Goal: Task Accomplishment & Management: Complete application form

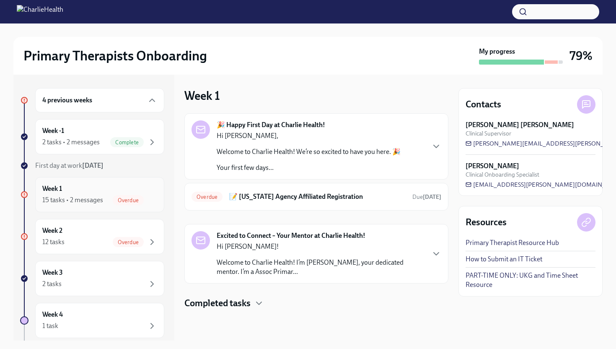
click at [91, 190] on div "Week 1 15 tasks • 2 messages Overdue" at bounding box center [99, 194] width 115 height 21
click at [93, 239] on div "12 tasks Overdue" at bounding box center [99, 242] width 115 height 10
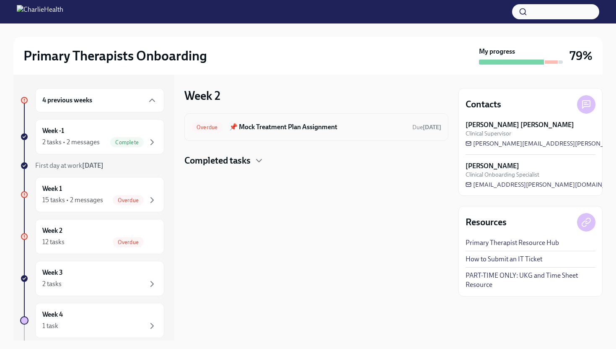
click at [310, 137] on div "Overdue 📌 Mock Treatment Plan Assignment Due [DATE]" at bounding box center [316, 127] width 264 height 28
click at [295, 127] on h6 "📌 Mock Treatment Plan Assignment" at bounding box center [317, 126] width 176 height 9
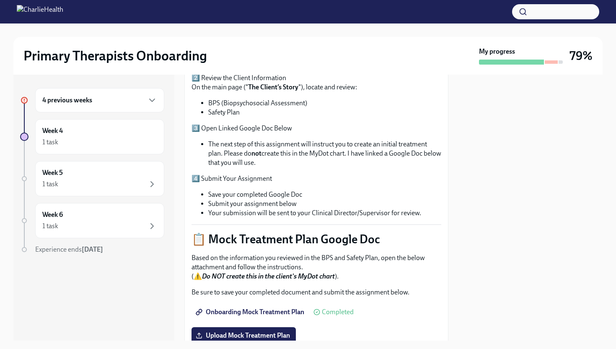
scroll to position [335, 0]
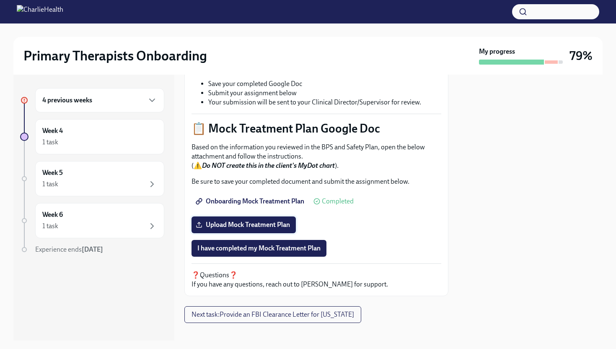
click at [272, 220] on span "Upload Mock Treatment Plan" at bounding box center [243, 224] width 93 height 8
click at [0, 0] on input "Upload Mock Treatment Plan" at bounding box center [0, 0] width 0 height 0
click at [258, 220] on span "Upload Mock Treatment Plan" at bounding box center [243, 224] width 93 height 8
click at [0, 0] on input "Upload Mock Treatment Plan" at bounding box center [0, 0] width 0 height 0
click at [308, 244] on span "I have completed my Mock Treatment Plan" at bounding box center [258, 248] width 123 height 8
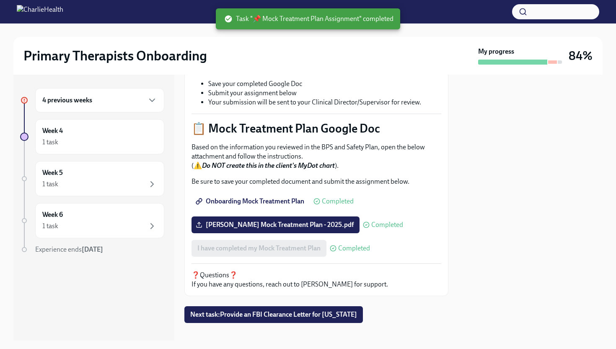
click at [108, 104] on div "4 previous weeks" at bounding box center [99, 100] width 115 height 10
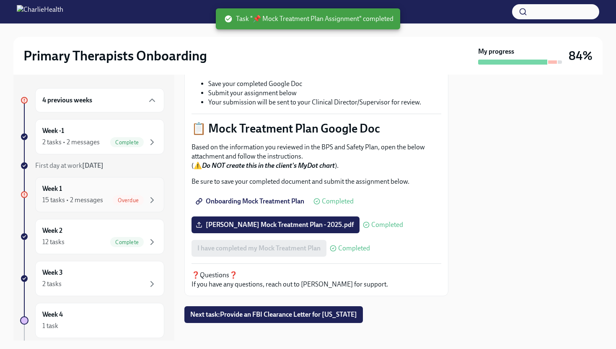
click at [105, 185] on div "Week 1 15 tasks • 2 messages Overdue" at bounding box center [99, 194] width 115 height 21
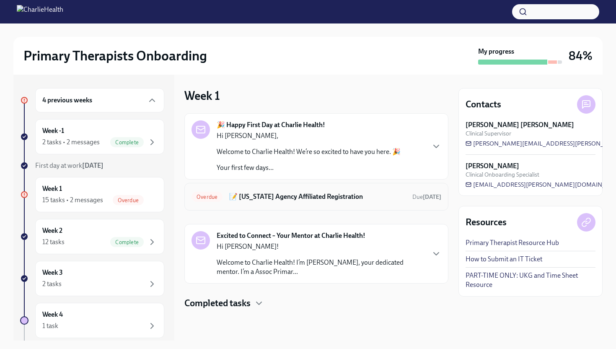
click at [314, 197] on h6 "📝 [US_STATE] Agency Affiliated Registration" at bounding box center [317, 196] width 176 height 9
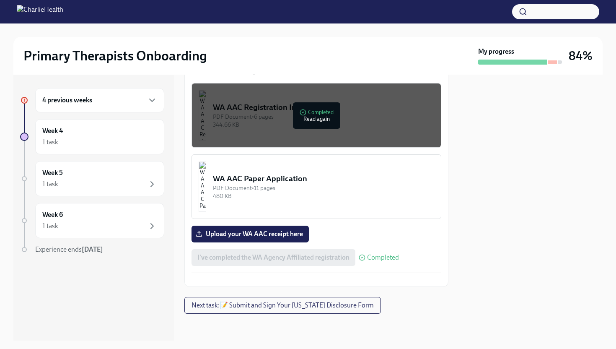
scroll to position [520, 0]
click at [255, 230] on span "Upload your WA AAC receipt here" at bounding box center [250, 234] width 106 height 8
click at [0, 0] on input "Upload your WA AAC receipt here" at bounding box center [0, 0] width 0 height 0
click at [284, 309] on button "Next task : 📝 Submit and Sign Your [US_STATE] Disclosure Form" at bounding box center [282, 305] width 197 height 17
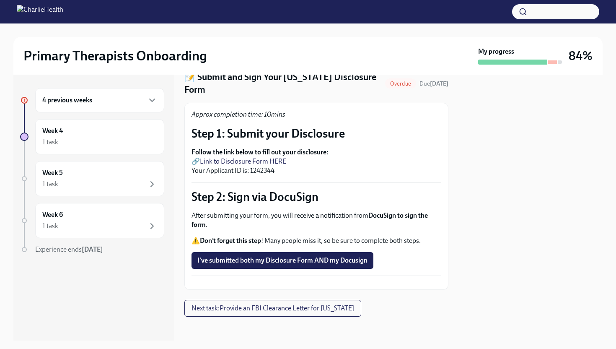
scroll to position [44, 0]
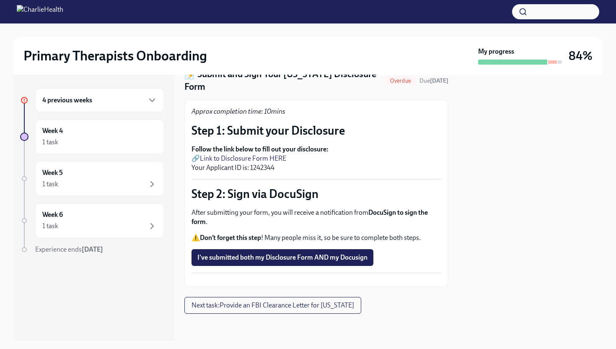
click at [248, 154] on link "Link to Disclosure Form HERE" at bounding box center [243, 158] width 86 height 8
click at [264, 148] on p "Follow the link below to fill out your disclosure: 🔗 Link to Disclosure Form HE…" at bounding box center [317, 159] width 250 height 28
copy p "1242344"
click at [270, 147] on p "Follow the link below to fill out your disclosure: 🔗 Link to Disclosure Form HE…" at bounding box center [317, 159] width 250 height 28
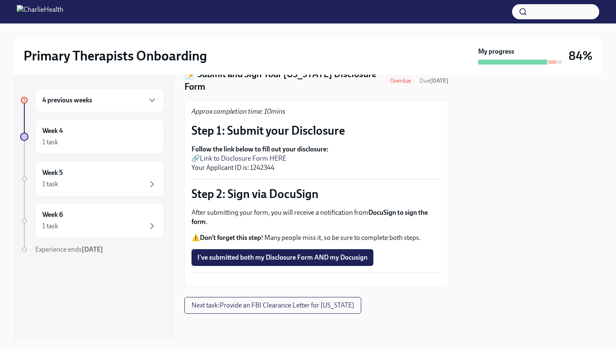
click at [259, 150] on p "Follow the link below to fill out your disclosure: 🔗 Link to Disclosure Form HE…" at bounding box center [317, 159] width 250 height 28
click at [239, 145] on strong "Follow the link below to fill out your disclosure:" at bounding box center [260, 149] width 137 height 8
click at [238, 154] on link "Link to Disclosure Form HERE" at bounding box center [243, 158] width 86 height 8
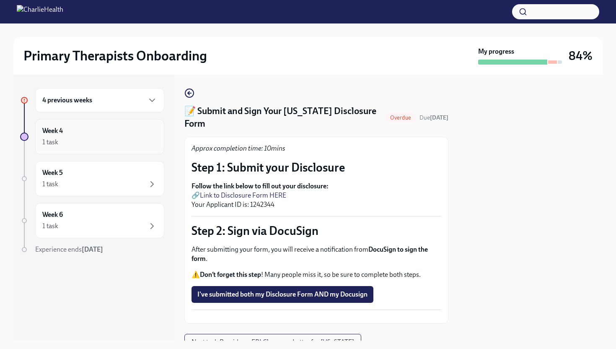
click at [85, 137] on div "1 task" at bounding box center [99, 142] width 115 height 10
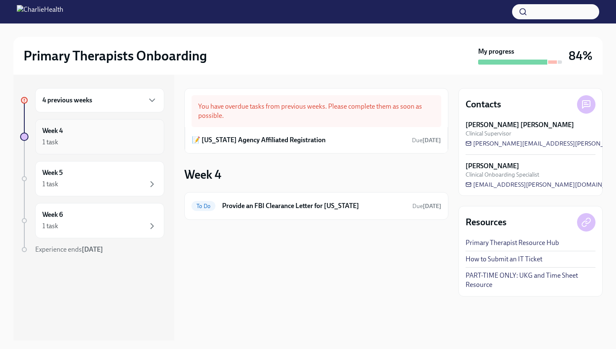
click at [70, 129] on div "Week 4 1 task" at bounding box center [99, 136] width 115 height 21
click at [80, 140] on div "1 task" at bounding box center [99, 142] width 115 height 10
click at [101, 102] on div "4 previous weeks" at bounding box center [99, 100] width 115 height 10
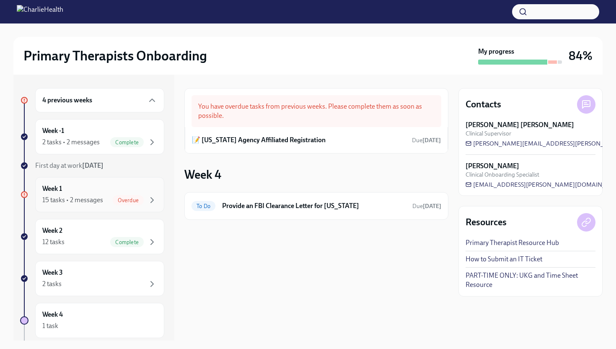
click at [109, 199] on div "15 tasks • 2 messages Overdue" at bounding box center [99, 200] width 115 height 10
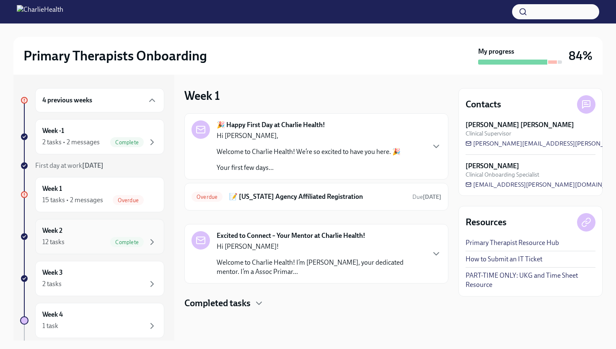
click at [91, 230] on div "Week 2 12 tasks Complete" at bounding box center [99, 236] width 115 height 21
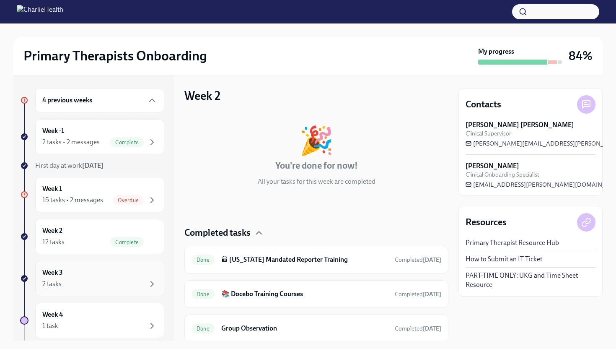
click at [96, 277] on div "Week 3 2 tasks" at bounding box center [99, 278] width 115 height 21
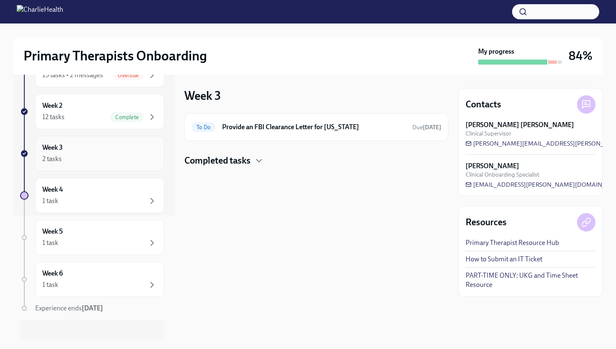
scroll to position [131, 0]
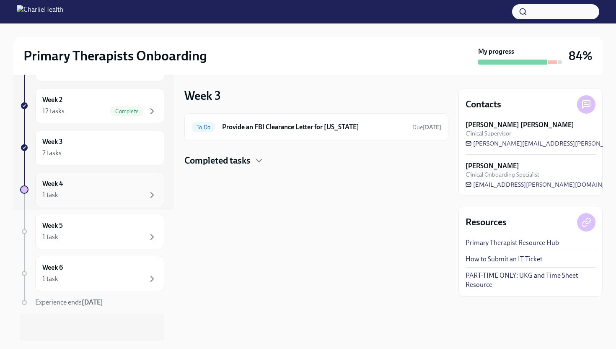
click at [99, 181] on div "Week 4 1 task" at bounding box center [99, 189] width 115 height 21
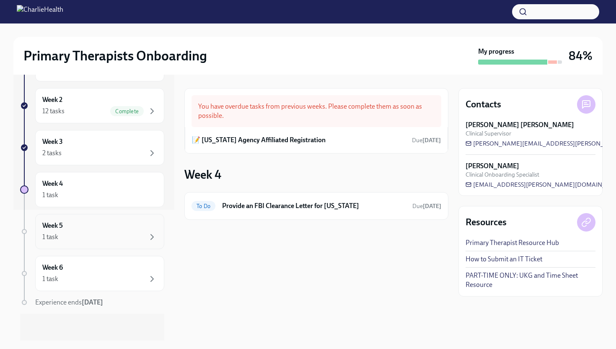
click at [93, 229] on div "Week 5 1 task" at bounding box center [99, 231] width 115 height 21
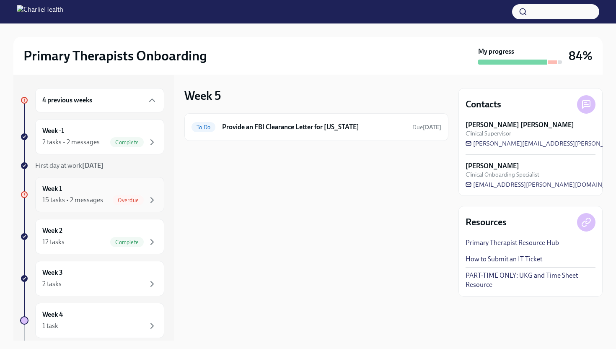
click at [88, 204] on div "15 tasks • 2 messages" at bounding box center [72, 199] width 61 height 9
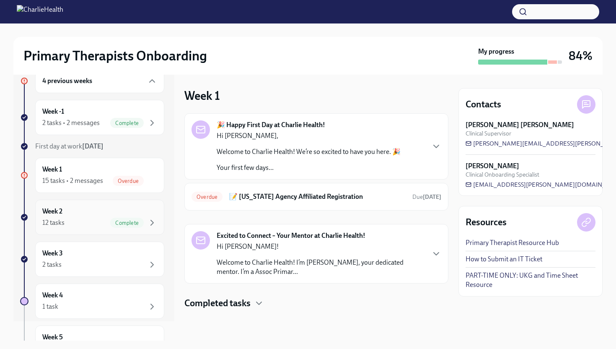
scroll to position [26, 0]
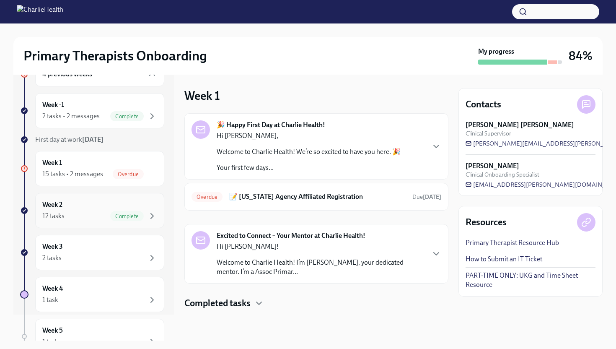
click at [93, 215] on div "12 tasks Complete" at bounding box center [99, 216] width 115 height 10
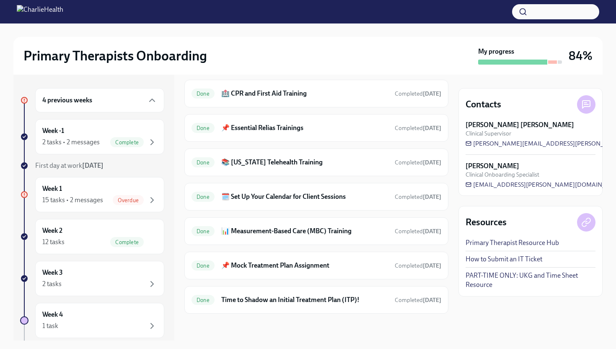
click at [99, 106] on div "4 previous weeks" at bounding box center [99, 100] width 129 height 24
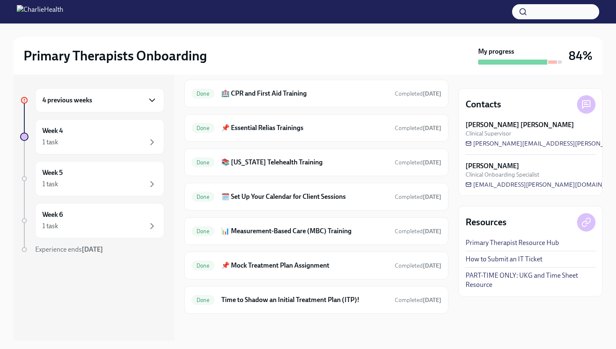
click at [154, 100] on icon "button" at bounding box center [152, 100] width 5 height 3
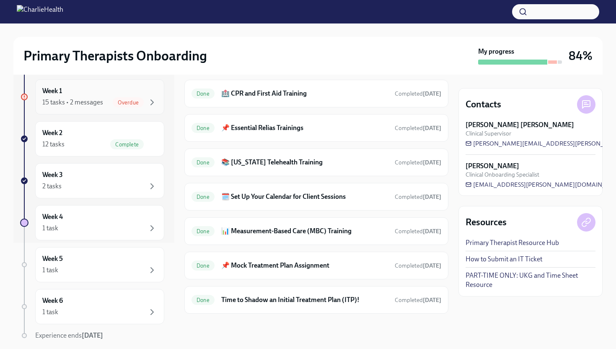
scroll to position [131, 0]
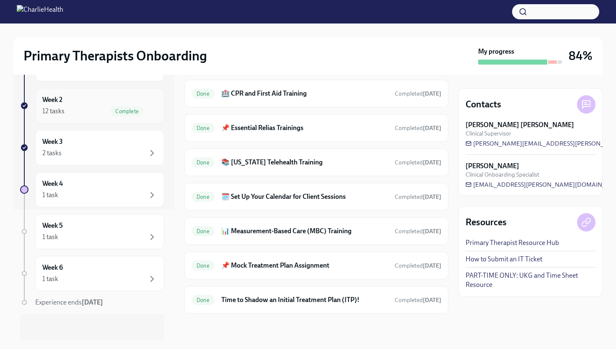
click at [101, 114] on div "12 tasks Complete" at bounding box center [99, 111] width 115 height 10
click at [98, 145] on div "Week 3 2 tasks" at bounding box center [99, 147] width 115 height 21
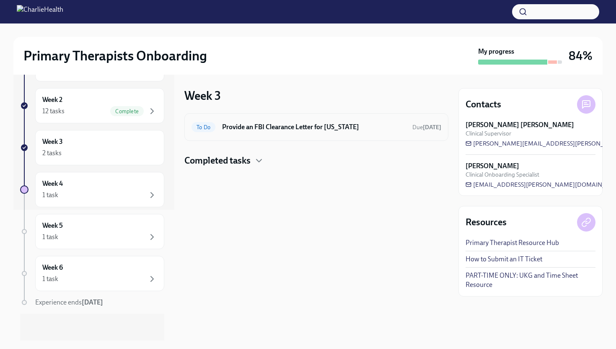
click at [266, 130] on h6 "Provide an FBI Clearance Letter for [US_STATE]" at bounding box center [314, 126] width 184 height 9
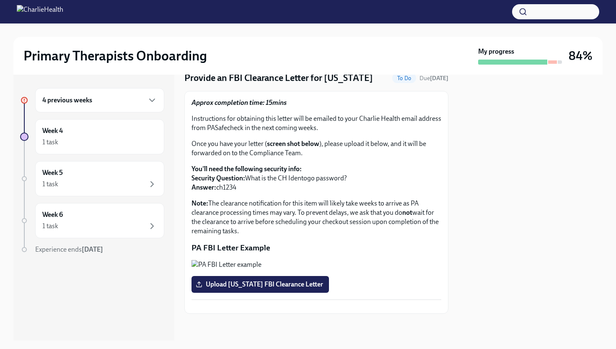
scroll to position [39, 0]
click at [108, 139] on div "1 task" at bounding box center [99, 142] width 115 height 10
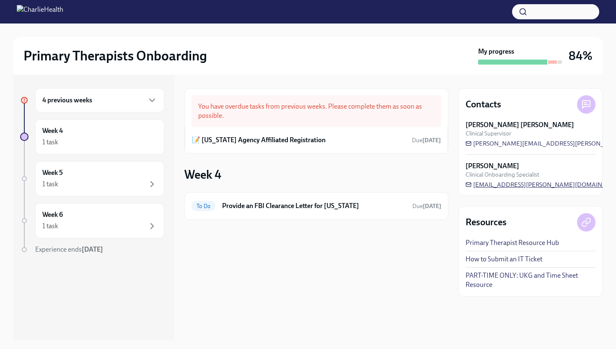
click at [520, 185] on span "[EMAIL_ADDRESS][PERSON_NAME][DOMAIN_NAME]" at bounding box center [546, 184] width 160 height 8
drag, startPoint x: 582, startPoint y: 186, endPoint x: 471, endPoint y: 181, distance: 111.2
click at [471, 181] on div "[PERSON_NAME] Clinical Onboarding Specialist [EMAIL_ADDRESS][PERSON_NAME][DOMAI…" at bounding box center [531, 174] width 130 height 27
drag, startPoint x: 582, startPoint y: 183, endPoint x: 543, endPoint y: 185, distance: 39.1
click at [543, 185] on div "[PERSON_NAME] Clinical Onboarding Specialist [EMAIL_ADDRESS][PERSON_NAME][DOMAI…" at bounding box center [531, 174] width 130 height 27
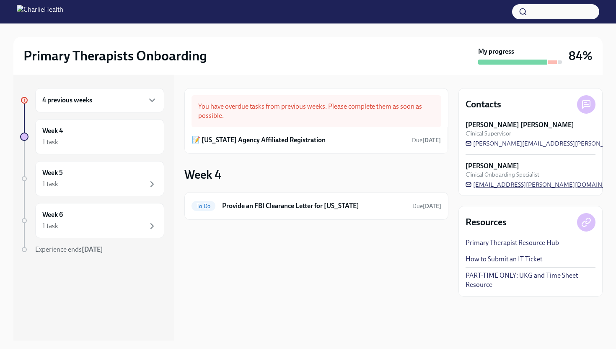
click at [571, 187] on span "[EMAIL_ADDRESS][PERSON_NAME][DOMAIN_NAME]" at bounding box center [546, 184] width 160 height 8
click at [554, 185] on span "[EMAIL_ADDRESS][PERSON_NAME][DOMAIN_NAME]" at bounding box center [546, 184] width 160 height 8
click at [264, 140] on h6 "📝 [US_STATE] Agency Affiliated Registration" at bounding box center [259, 139] width 134 height 9
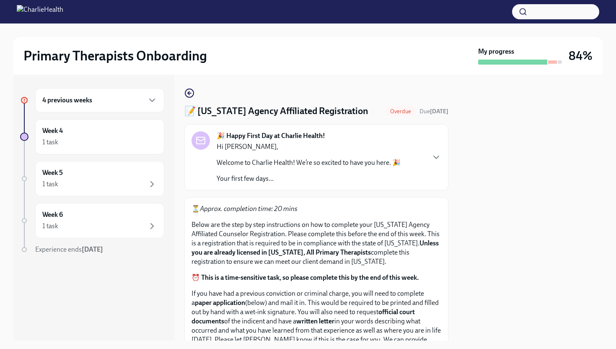
click at [127, 104] on div "4 previous weeks" at bounding box center [99, 100] width 115 height 10
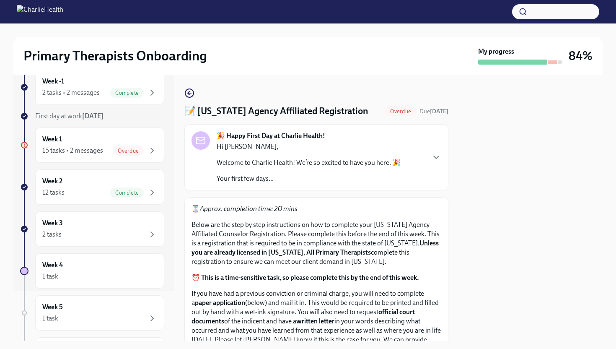
scroll to position [57, 0]
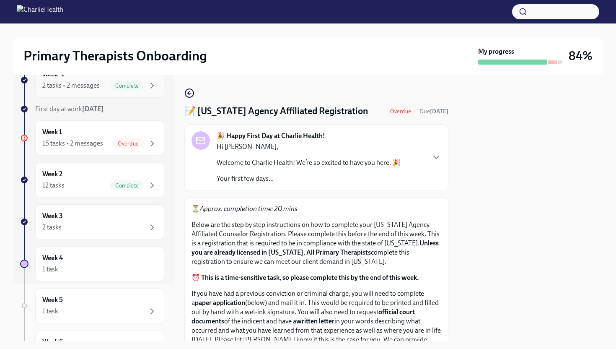
click at [112, 77] on div "Week -1 2 tasks • 2 messages Complete" at bounding box center [99, 80] width 115 height 21
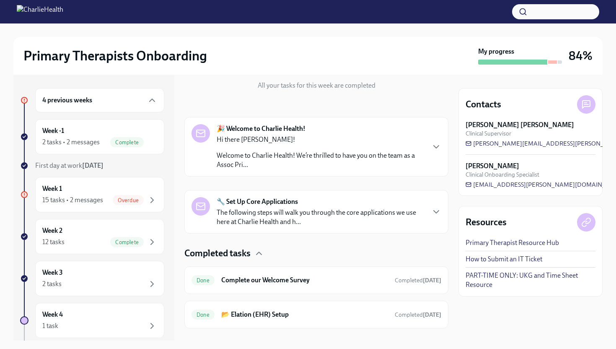
scroll to position [111, 0]
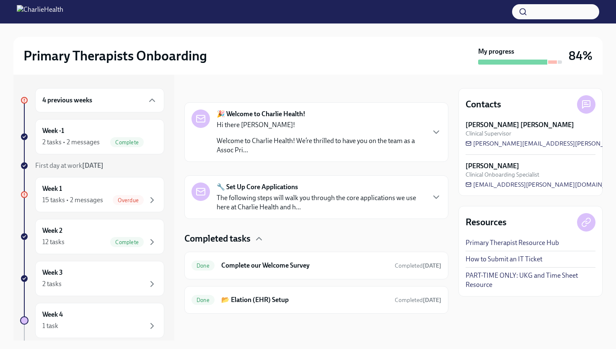
click at [440, 208] on div "🔧 Set Up Core Applications The following steps will walk you through the core a…" at bounding box center [317, 196] width 250 height 29
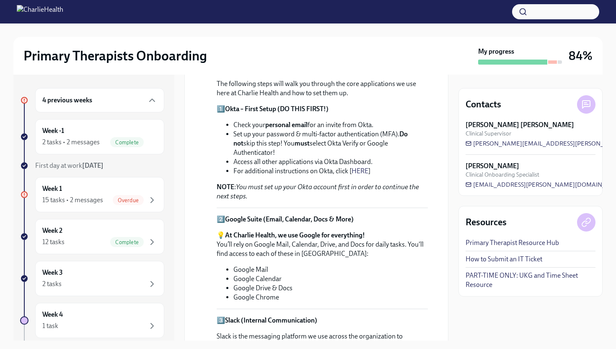
scroll to position [0, 0]
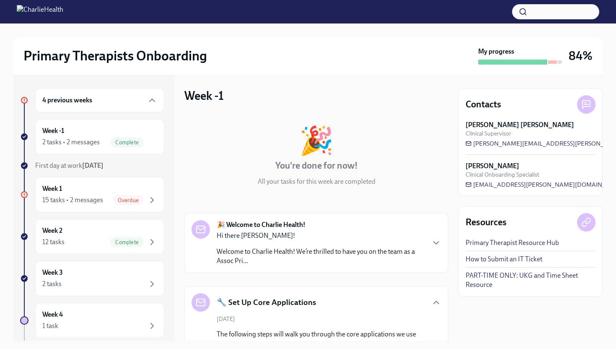
click at [428, 235] on div "🎉 Welcome to Charlie Health! Hi there [PERSON_NAME]! Welcome to Charlie Health!…" at bounding box center [317, 242] width 250 height 45
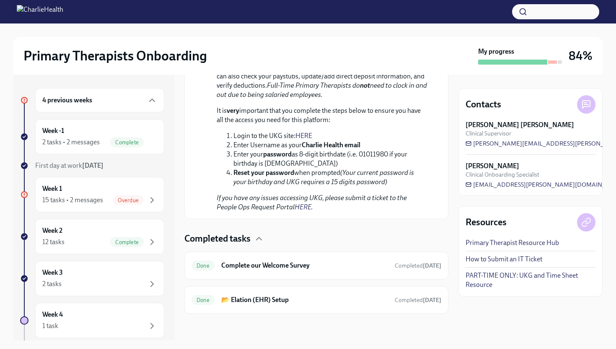
scroll to position [1255, 0]
click at [95, 198] on div "15 tasks • 2 messages" at bounding box center [72, 199] width 61 height 9
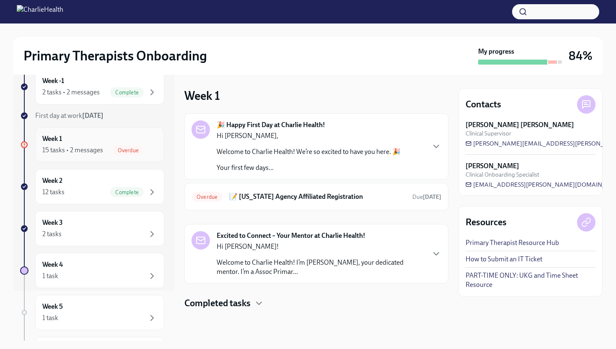
scroll to position [57, 0]
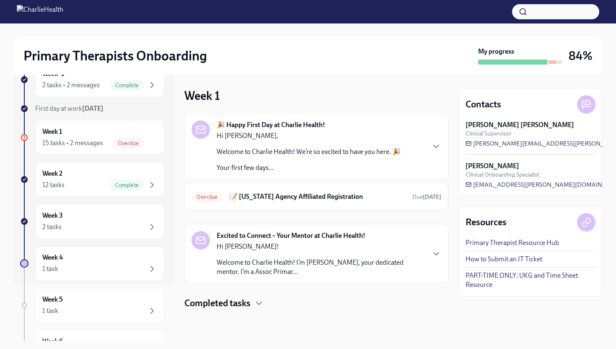
click at [254, 305] on div "Completed tasks" at bounding box center [316, 303] width 264 height 13
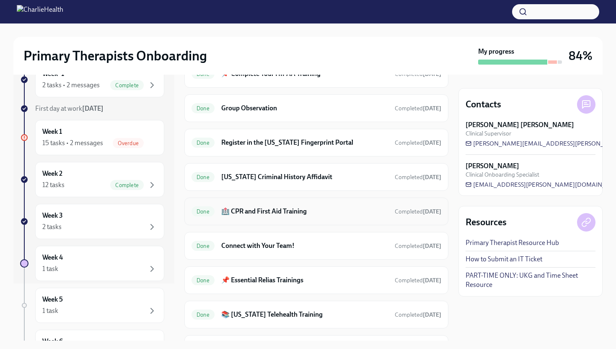
scroll to position [477, 0]
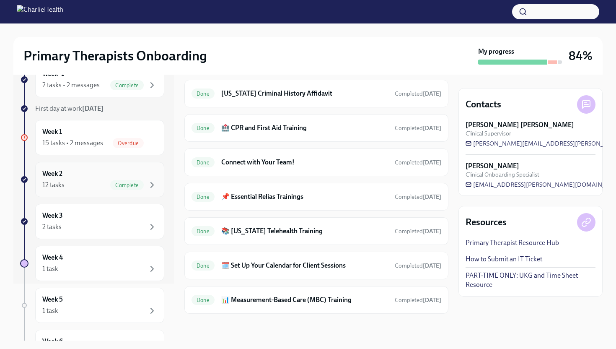
click at [82, 181] on div "12 tasks Complete" at bounding box center [99, 185] width 115 height 10
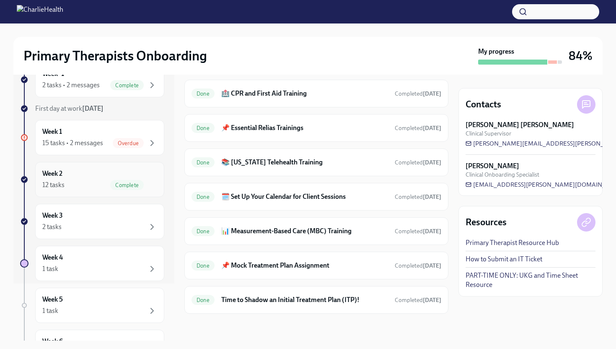
scroll to position [338, 0]
click at [78, 142] on div "15 tasks • 2 messages" at bounding box center [72, 142] width 61 height 9
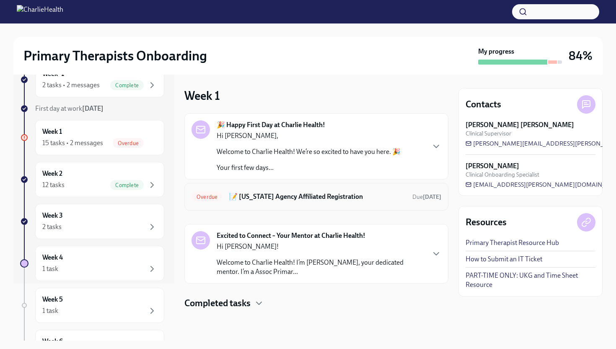
click at [273, 194] on h6 "📝 [US_STATE] Agency Affiliated Registration" at bounding box center [317, 196] width 176 height 9
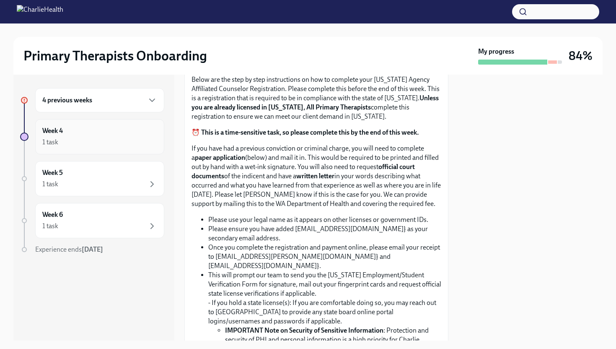
scroll to position [205, 0]
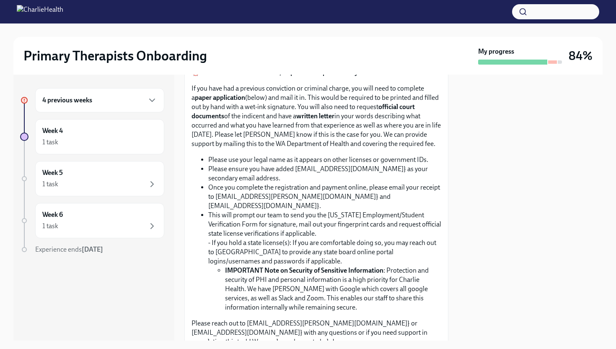
click at [86, 108] on div "4 previous weeks" at bounding box center [99, 100] width 129 height 24
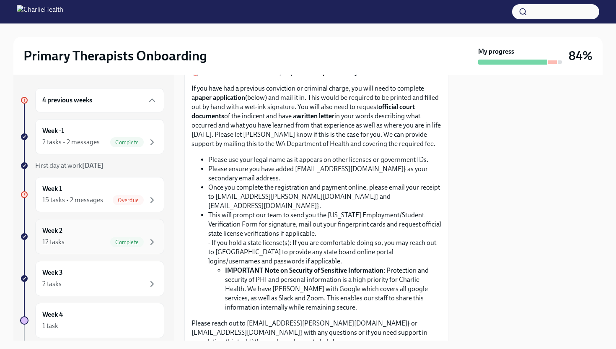
click at [103, 231] on div "Week 2 12 tasks Complete" at bounding box center [99, 236] width 115 height 21
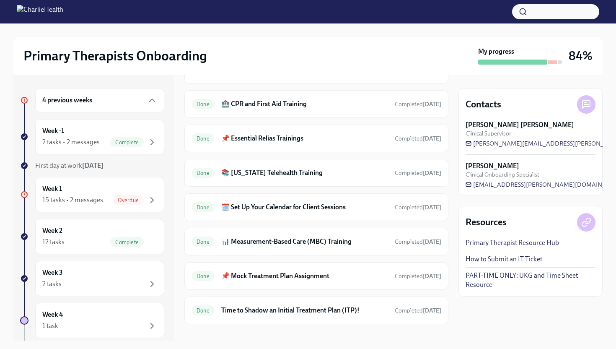
scroll to position [338, 0]
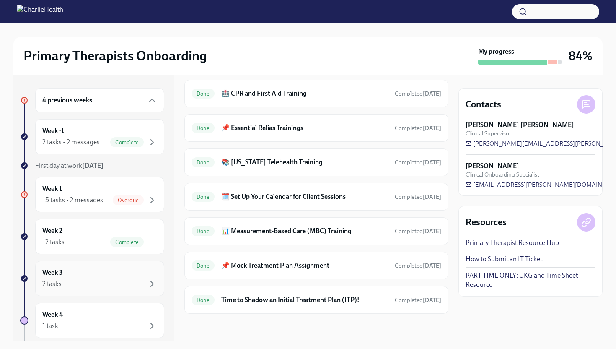
click at [102, 272] on div "Week 3 2 tasks" at bounding box center [99, 278] width 115 height 21
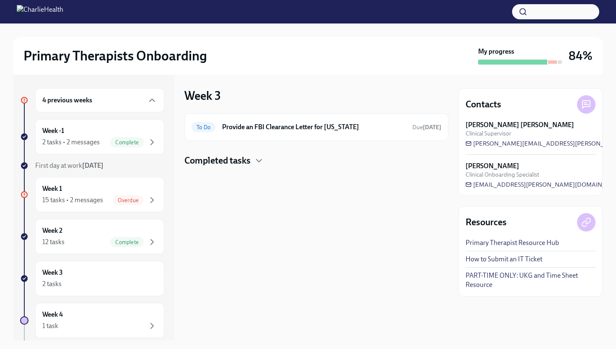
click at [251, 162] on h4 "Completed tasks" at bounding box center [217, 160] width 66 height 13
click at [305, 122] on div "To Do Provide an FBI Clearance Letter for [US_STATE] Due [DATE]" at bounding box center [317, 126] width 250 height 13
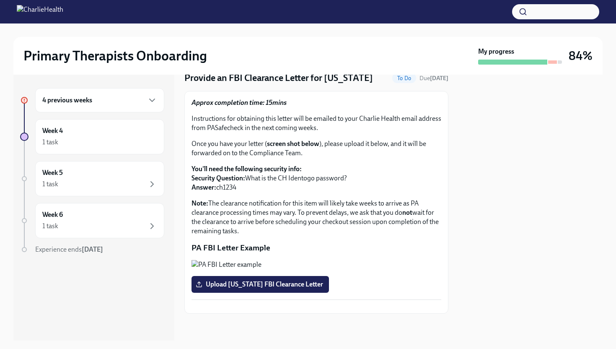
scroll to position [127, 0]
click at [69, 189] on div "1 task" at bounding box center [99, 184] width 115 height 10
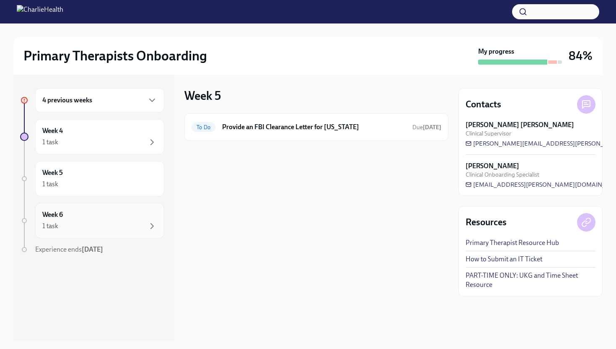
click at [93, 216] on div "Week 6 1 task" at bounding box center [99, 220] width 115 height 21
click at [80, 149] on div "Week 4 1 task" at bounding box center [99, 136] width 129 height 35
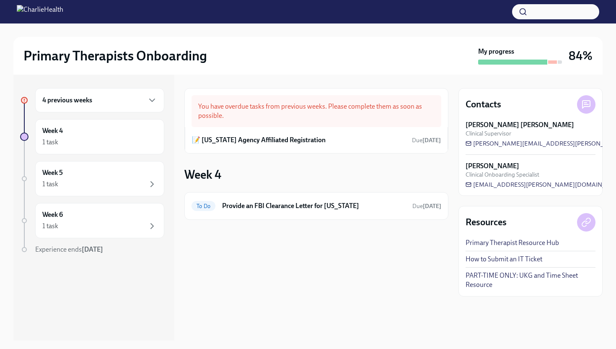
click at [69, 105] on div "4 previous weeks" at bounding box center [99, 100] width 129 height 24
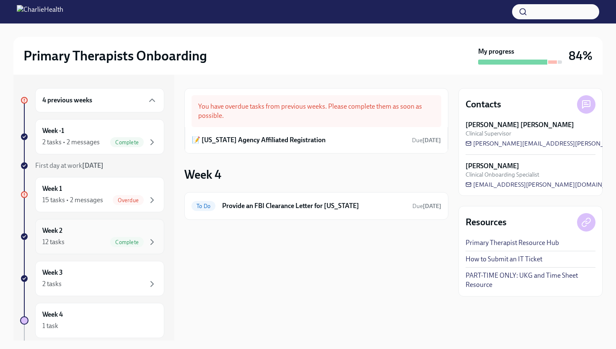
click at [102, 232] on div "Week 2 12 tasks Complete" at bounding box center [99, 236] width 115 height 21
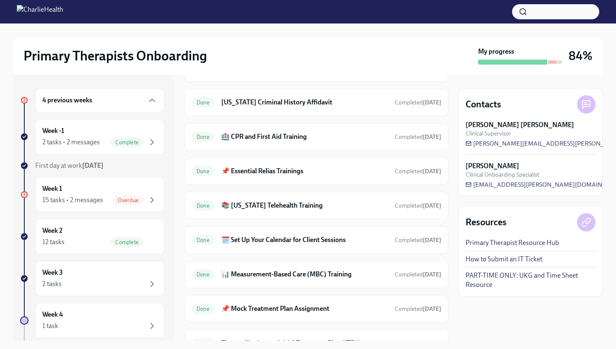
scroll to position [338, 0]
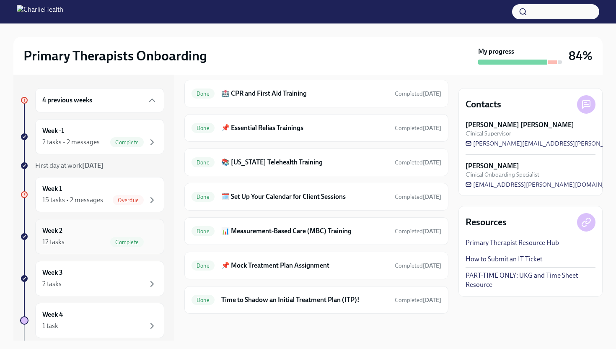
click at [92, 238] on div "12 tasks Complete" at bounding box center [99, 242] width 115 height 10
click at [103, 197] on div "15 tasks • 2 messages Overdue" at bounding box center [99, 200] width 115 height 10
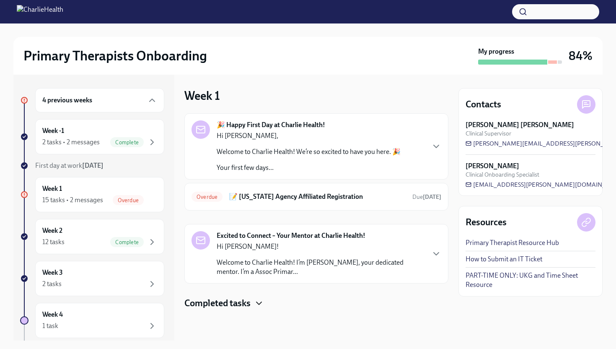
click at [261, 305] on icon "button" at bounding box center [259, 303] width 10 height 10
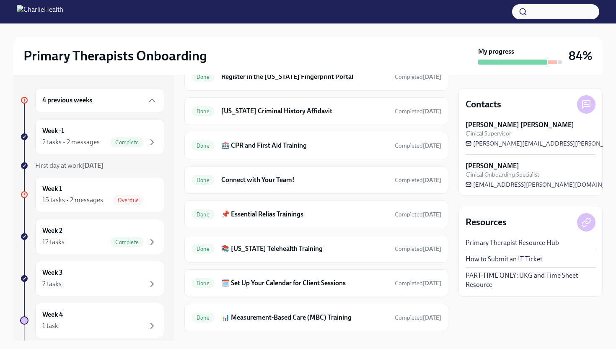
scroll to position [477, 0]
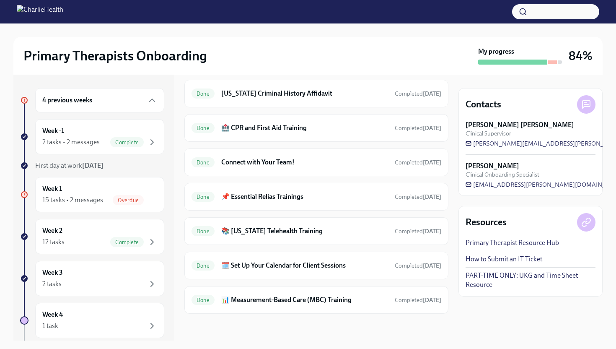
click at [109, 104] on div "4 previous weeks" at bounding box center [99, 100] width 115 height 10
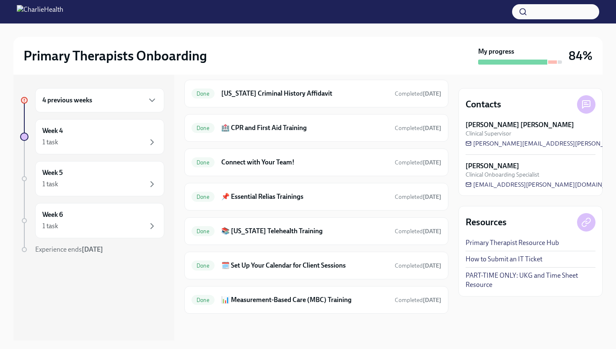
click at [149, 95] on div "4 previous weeks" at bounding box center [99, 100] width 129 height 24
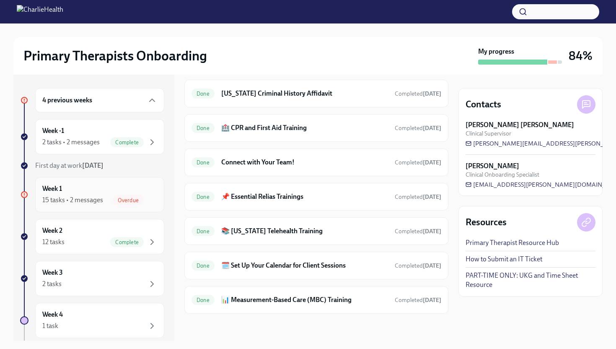
click at [89, 193] on div "Week 1 15 tasks • 2 messages Overdue" at bounding box center [99, 194] width 115 height 21
click at [101, 192] on div "Week 1 15 tasks • 2 messages Overdue" at bounding box center [99, 194] width 115 height 21
click at [518, 274] on link "PART-TIME ONLY: UKG and Time Sheet Resource" at bounding box center [531, 280] width 130 height 18
click at [106, 270] on div "Week 3 2 tasks" at bounding box center [99, 278] width 115 height 21
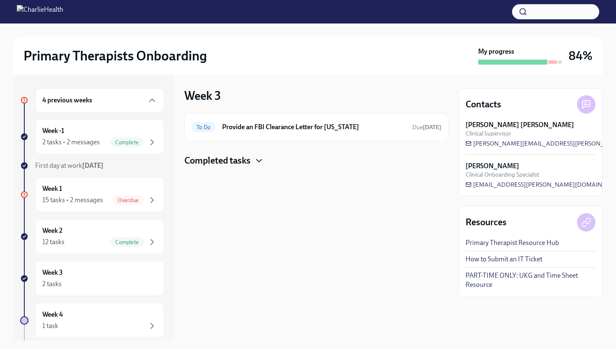
click at [256, 163] on icon "button" at bounding box center [259, 160] width 10 height 10
click at [157, 194] on div "Week 1 15 tasks • 2 messages Overdue" at bounding box center [99, 194] width 129 height 35
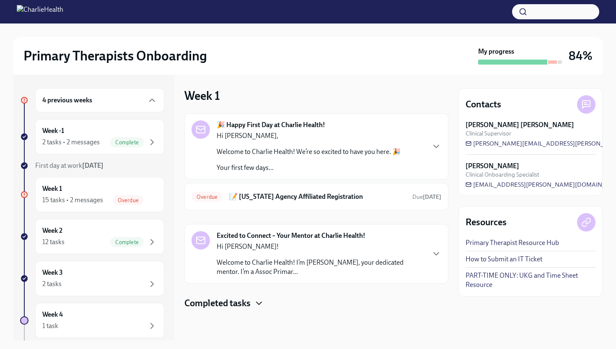
click at [261, 303] on icon "button" at bounding box center [259, 303] width 10 height 10
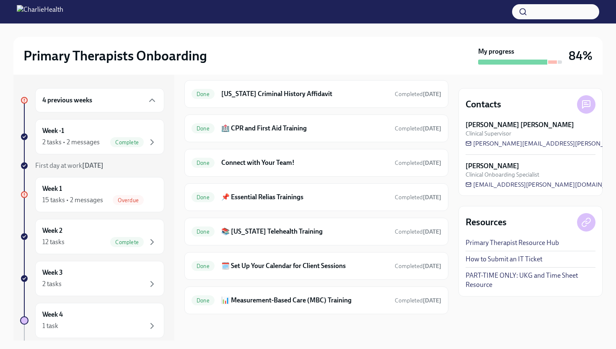
scroll to position [477, 0]
click at [540, 5] on button "button" at bounding box center [555, 11] width 87 height 15
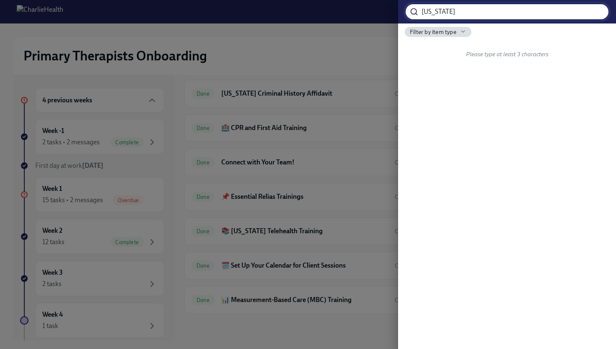
type input "[US_STATE]"
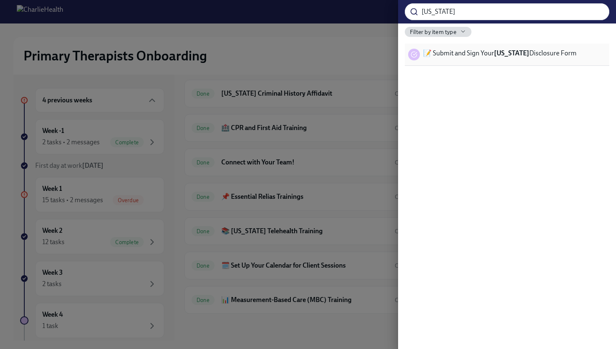
click at [481, 55] on span "📝 Submit and Sign Your [US_STATE] Disclosure Form" at bounding box center [499, 53] width 153 height 9
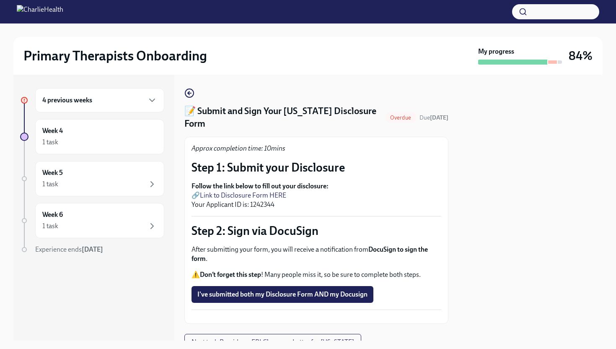
click at [115, 99] on div "4 previous weeks" at bounding box center [99, 100] width 115 height 10
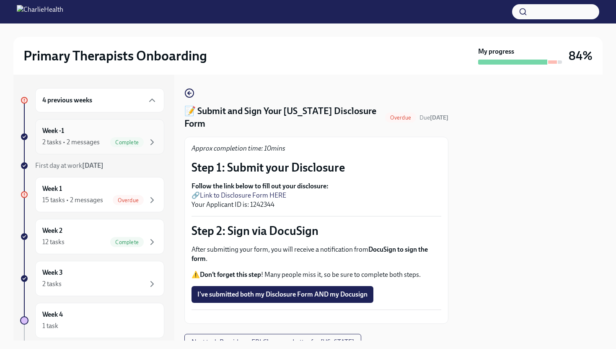
click at [111, 129] on div "Week -1 2 tasks • 2 messages Complete" at bounding box center [99, 136] width 115 height 21
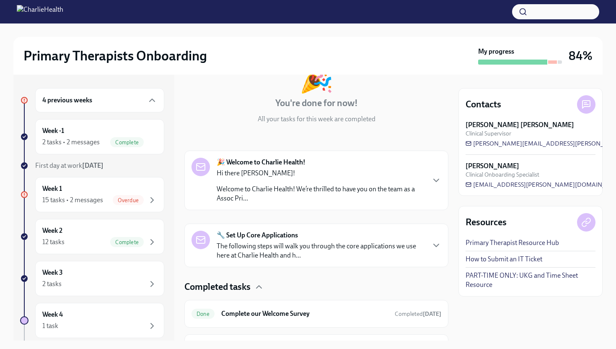
scroll to position [111, 0]
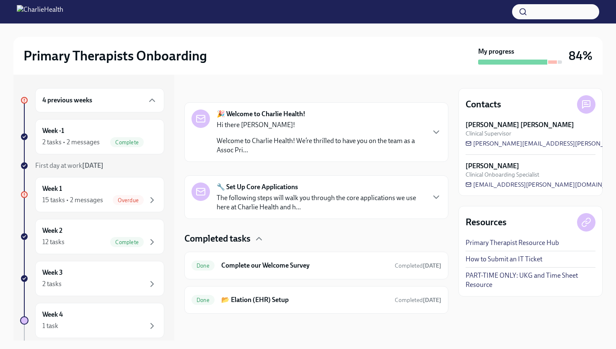
click at [440, 139] on div "🎉 Welcome to Charlie Health! Hi there [PERSON_NAME]! Welcome to Charlie Health!…" at bounding box center [317, 131] width 250 height 45
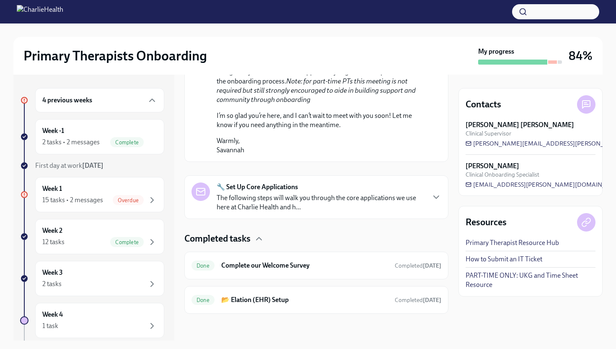
scroll to position [639, 0]
click at [432, 199] on icon "button" at bounding box center [436, 197] width 10 height 10
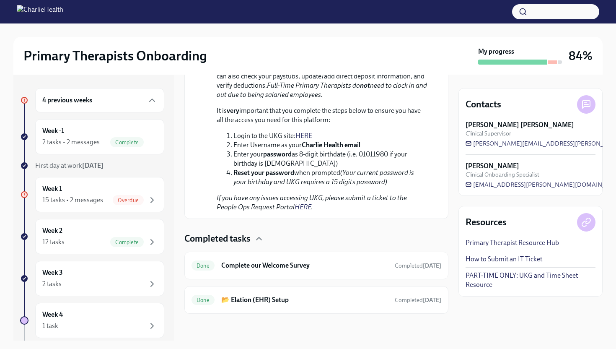
scroll to position [1255, 0]
click at [153, 98] on icon "button" at bounding box center [152, 100] width 10 height 10
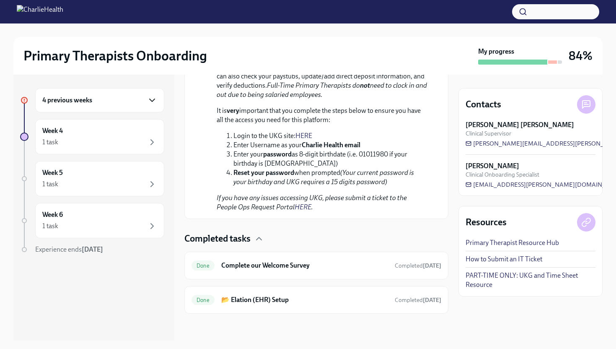
click at [153, 98] on icon "button" at bounding box center [152, 100] width 10 height 10
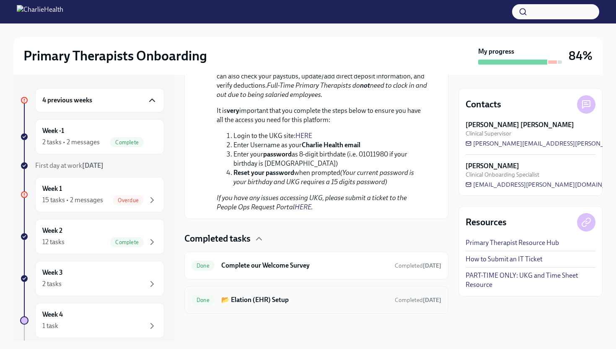
click at [284, 308] on div "Done 📂 Elation (EHR) Setup Completed [DATE]" at bounding box center [316, 300] width 264 height 28
click at [267, 300] on h6 "📂 Elation (EHR) Setup" at bounding box center [304, 299] width 167 height 9
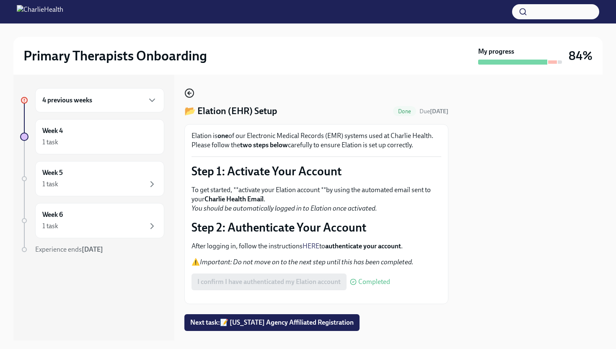
click at [191, 93] on icon "button" at bounding box center [189, 93] width 10 height 10
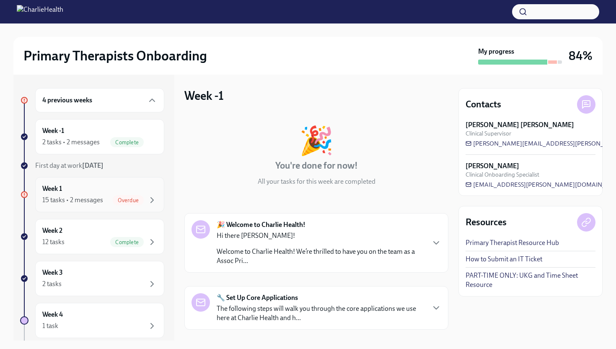
click at [103, 190] on div "Week 1 15 tasks • 2 messages Overdue" at bounding box center [99, 194] width 115 height 21
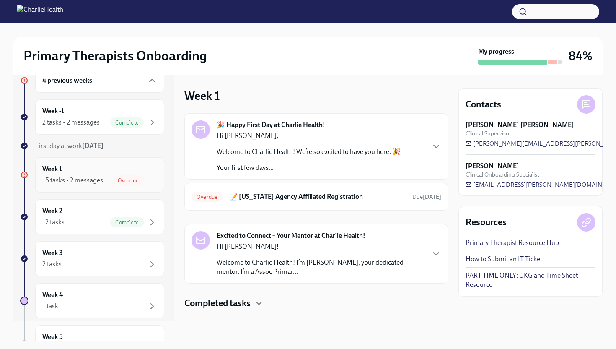
scroll to position [20, 0]
click at [290, 197] on h6 "📝 [US_STATE] Agency Affiliated Registration" at bounding box center [317, 196] width 176 height 9
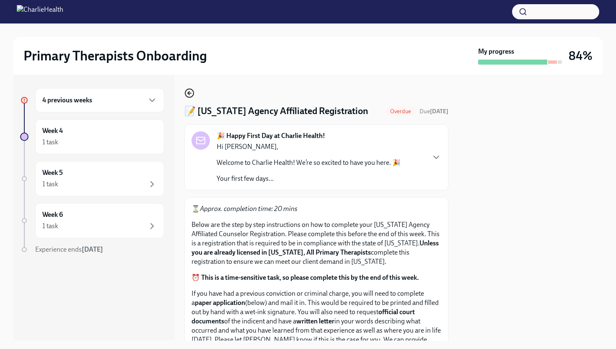
click at [188, 92] on icon "button" at bounding box center [189, 92] width 2 height 3
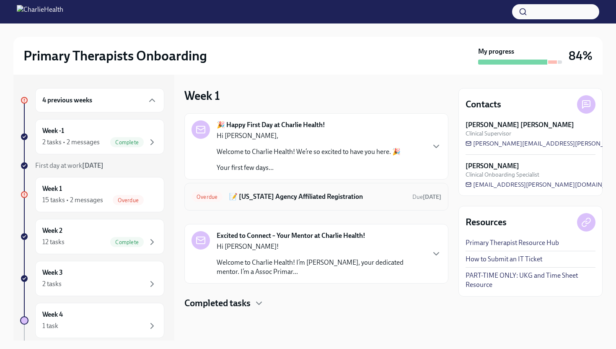
click at [315, 197] on h6 "📝 [US_STATE] Agency Affiliated Registration" at bounding box center [317, 196] width 176 height 9
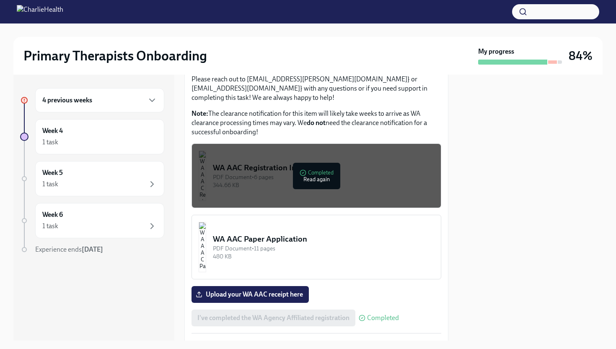
scroll to position [445, 0]
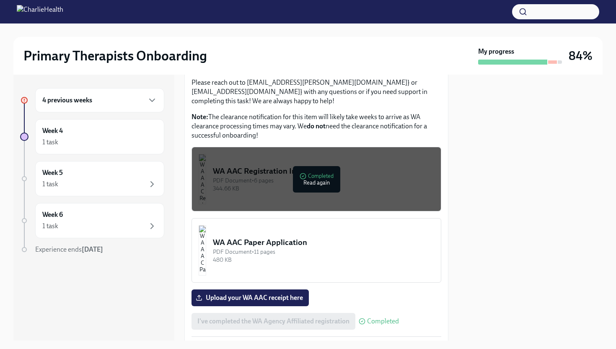
click at [374, 194] on button "WA AAC Registration Instructions PDF Document • 6 pages 344.66 KB Completed Rea…" at bounding box center [317, 179] width 250 height 65
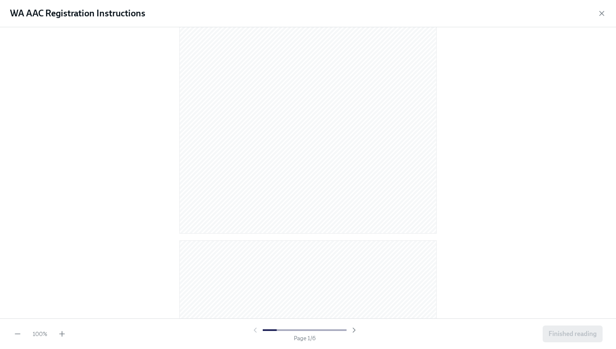
scroll to position [142, 0]
click at [603, 16] on icon "button" at bounding box center [602, 13] width 8 height 8
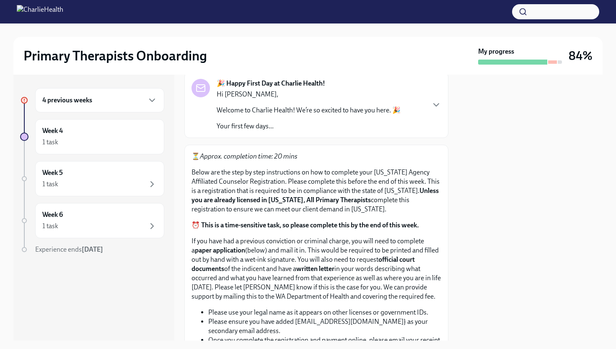
scroll to position [0, 0]
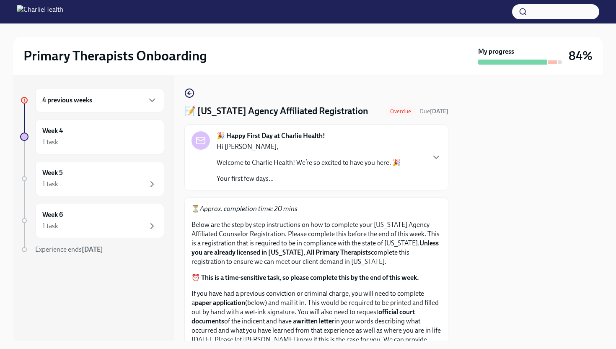
click at [85, 106] on div "4 previous weeks" at bounding box center [99, 100] width 129 height 24
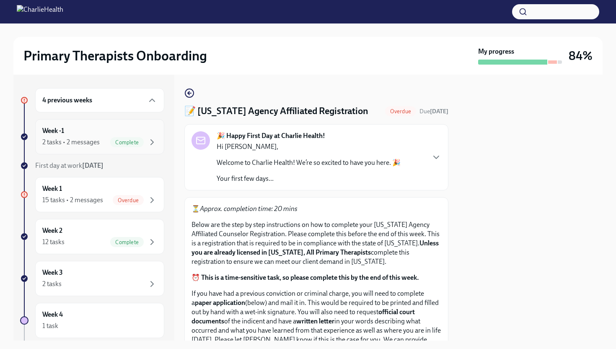
click at [83, 142] on div "2 tasks • 2 messages" at bounding box center [70, 141] width 57 height 9
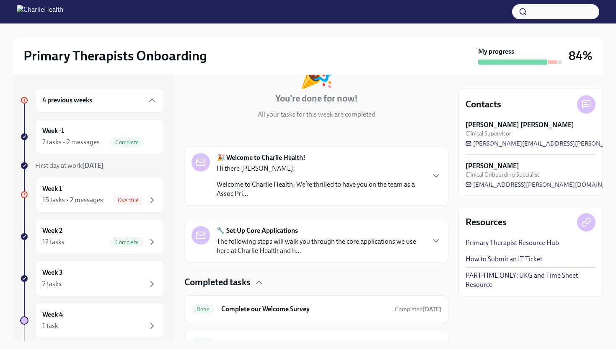
scroll to position [111, 0]
